Goal: Navigation & Orientation: Find specific page/section

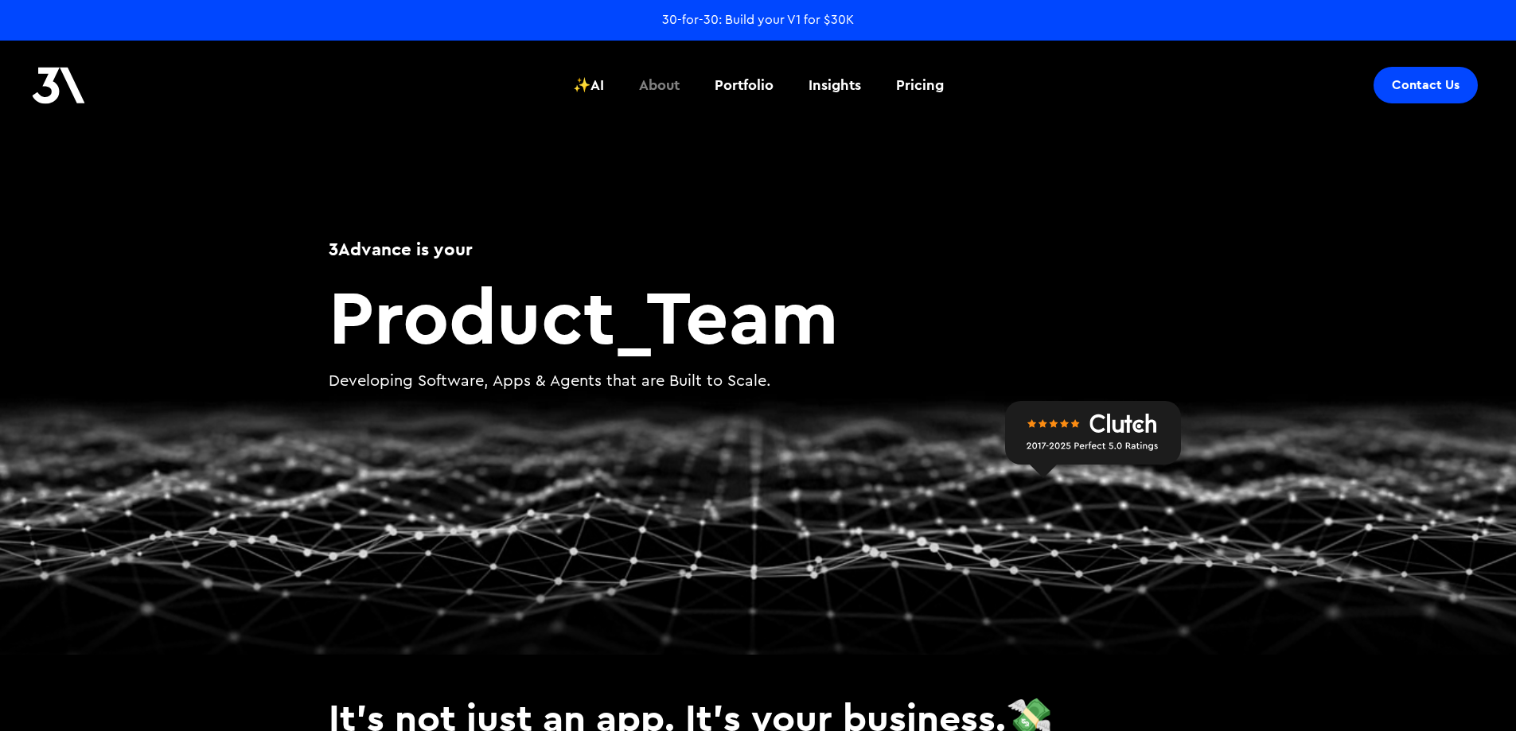
click at [677, 81] on div "About" at bounding box center [659, 85] width 41 height 21
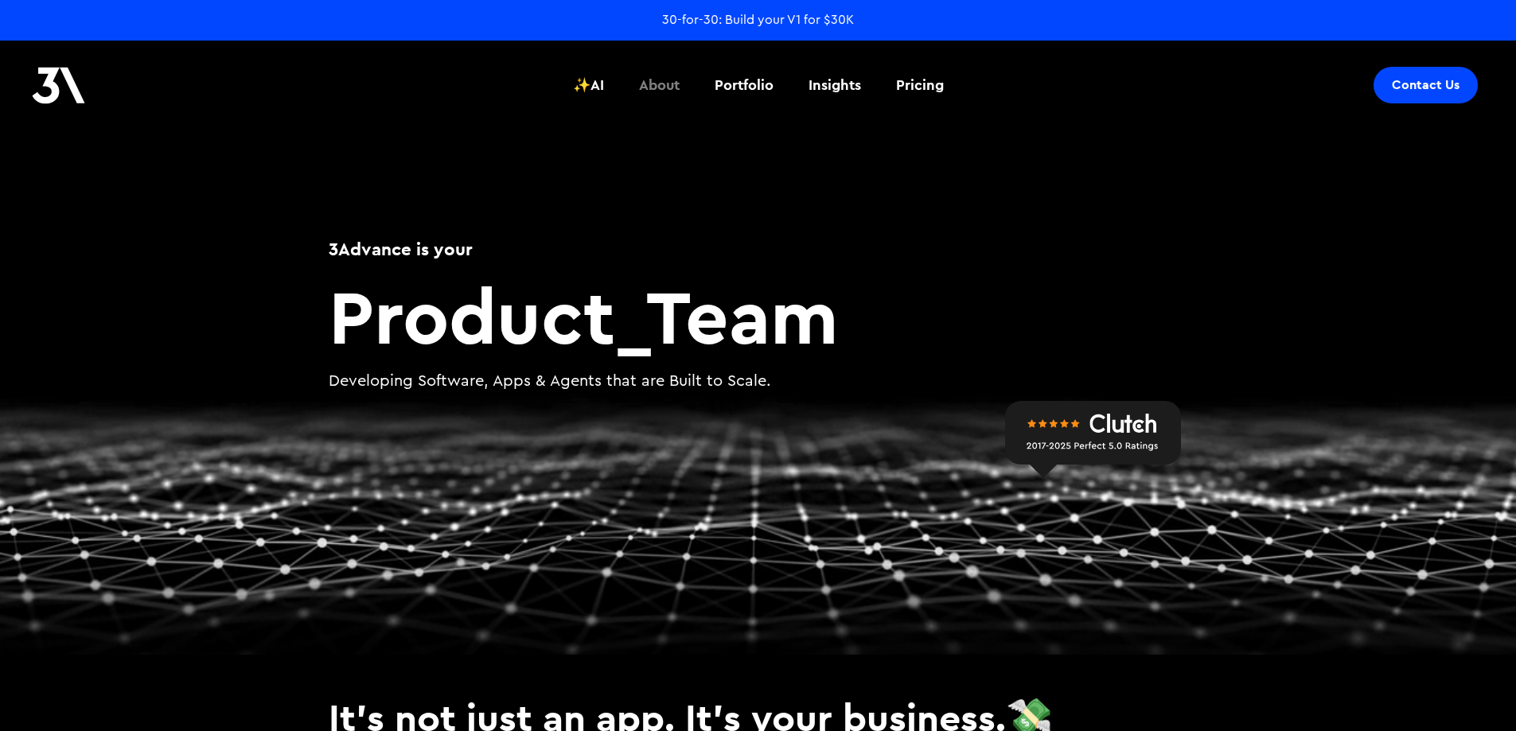
click at [677, 81] on div "About" at bounding box center [659, 85] width 41 height 21
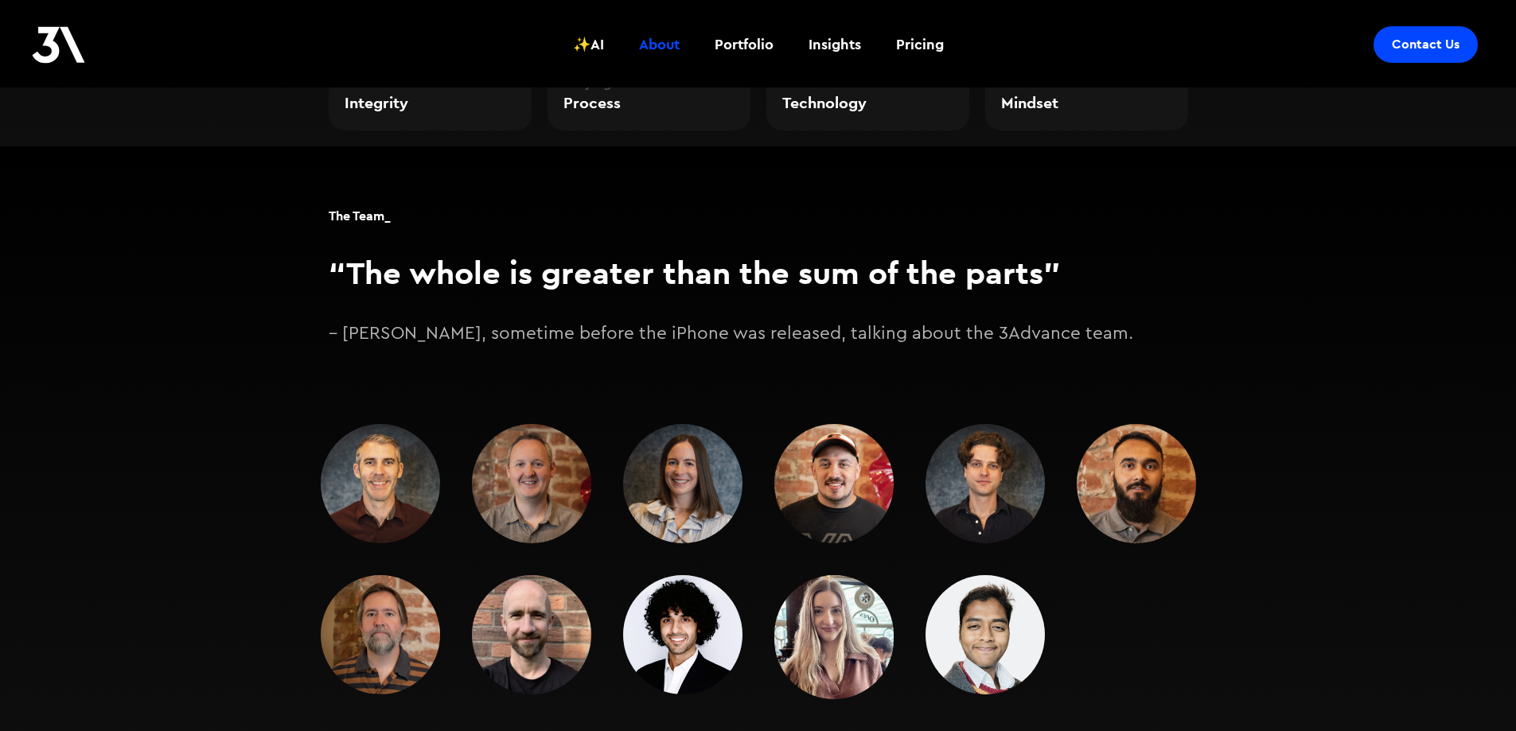
scroll to position [2228, 0]
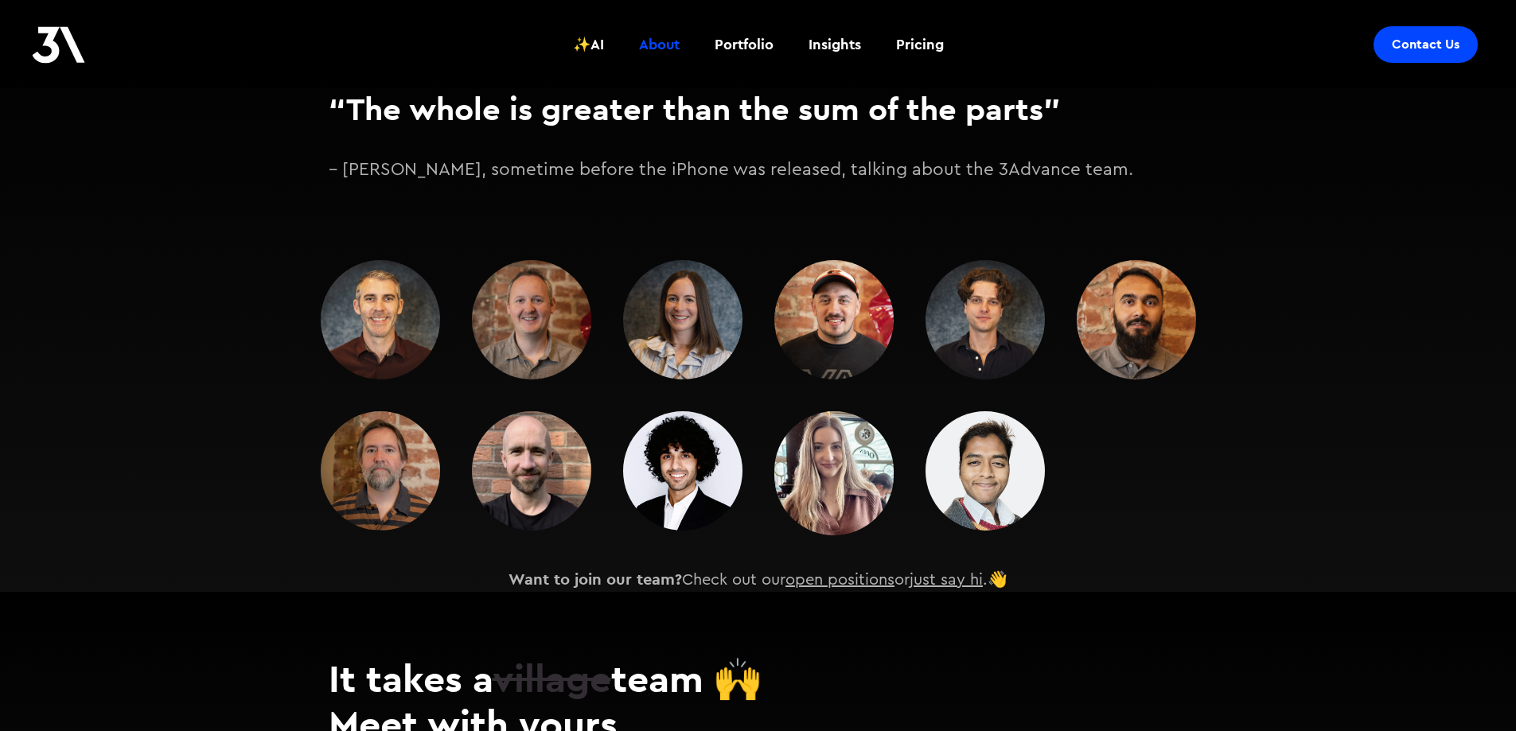
click at [1104, 485] on div at bounding box center [758, 397] width 875 height 275
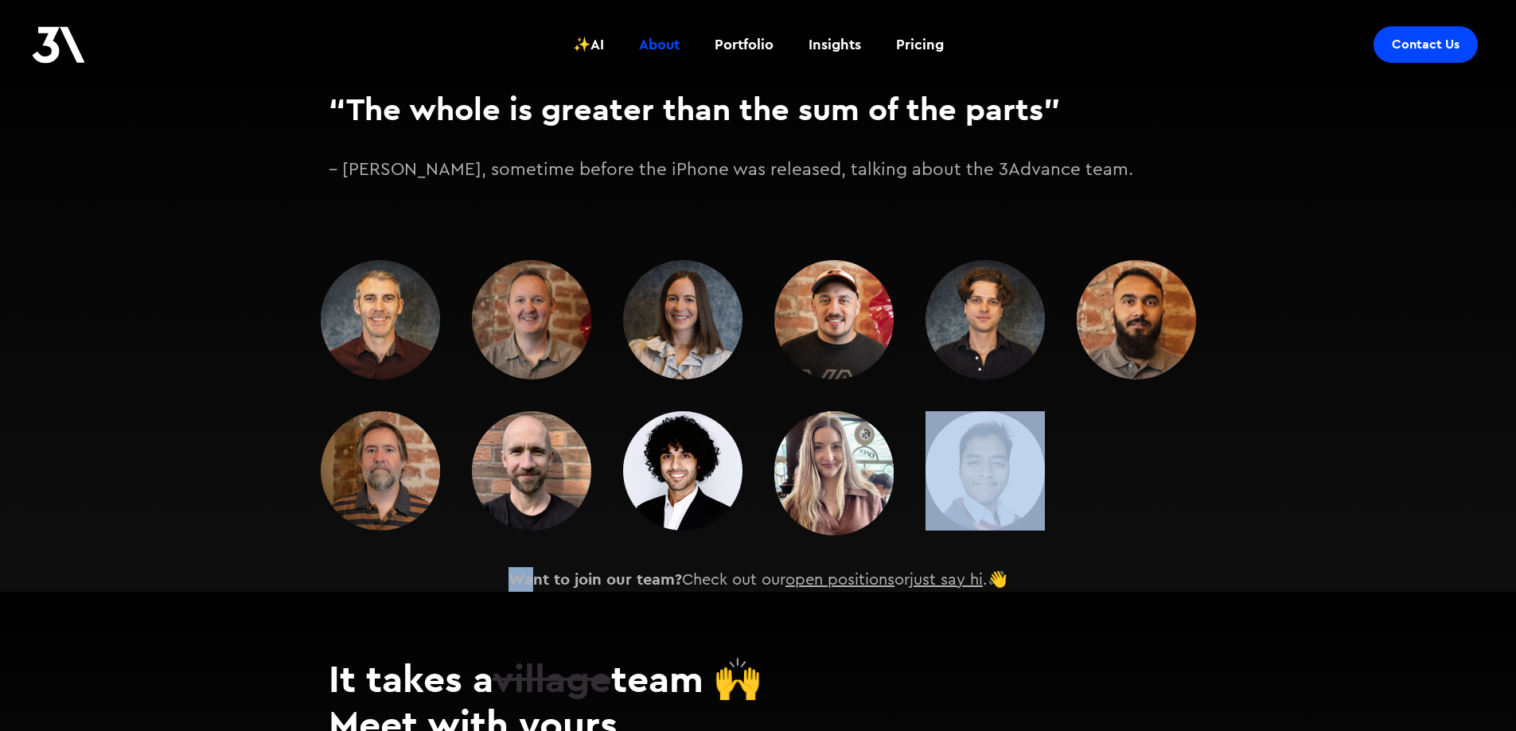
click at [856, 572] on link "open positions" at bounding box center [840, 580] width 109 height 16
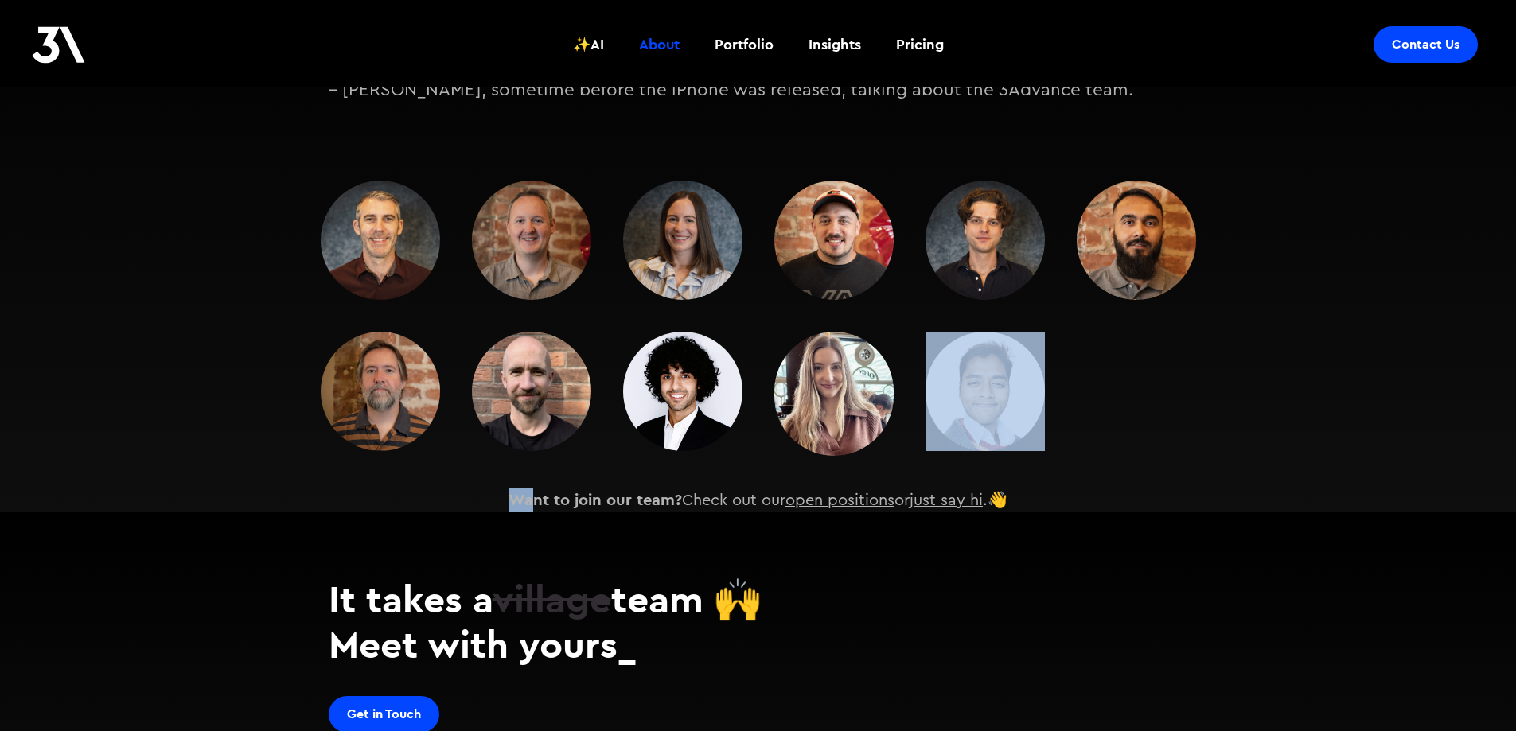
scroll to position [2507, 0]
